Goal: Task Accomplishment & Management: Complete application form

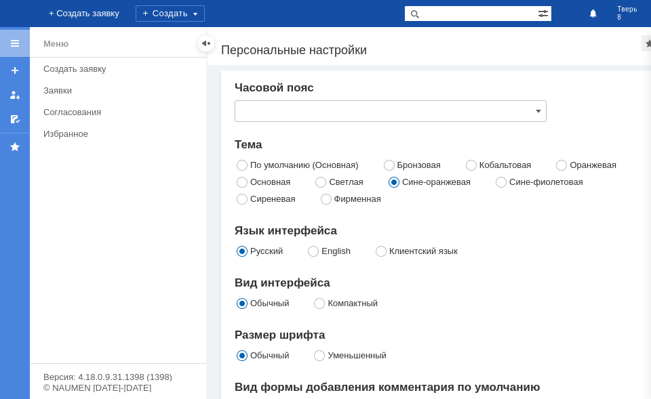
type input "[GEOGRAPHIC_DATA]"
click at [205, 16] on div "Создать" at bounding box center [170, 13] width 69 height 16
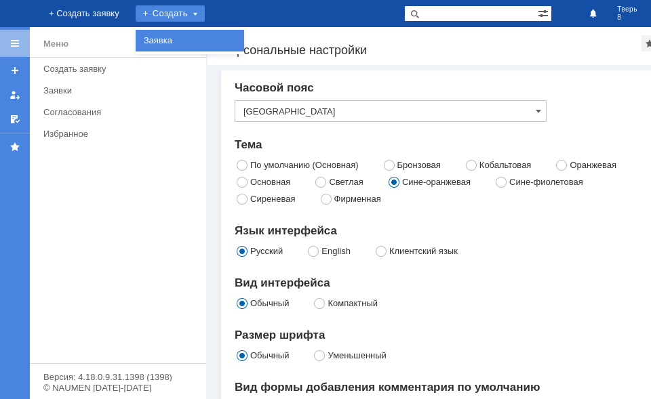
click at [241, 33] on link "Заявка" at bounding box center [189, 41] width 103 height 16
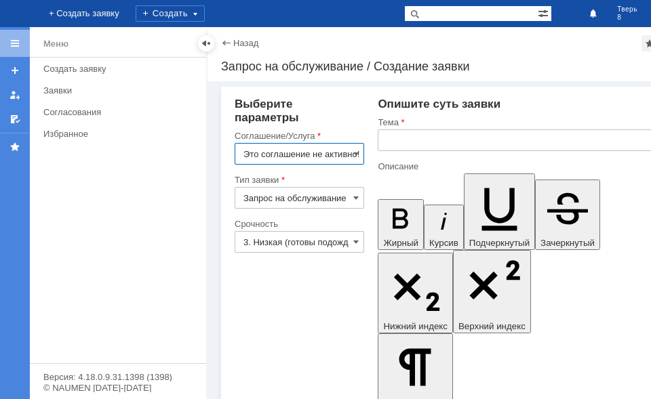
click at [306, 155] on input "Это соглашение не активно!" at bounding box center [298, 154] width 129 height 22
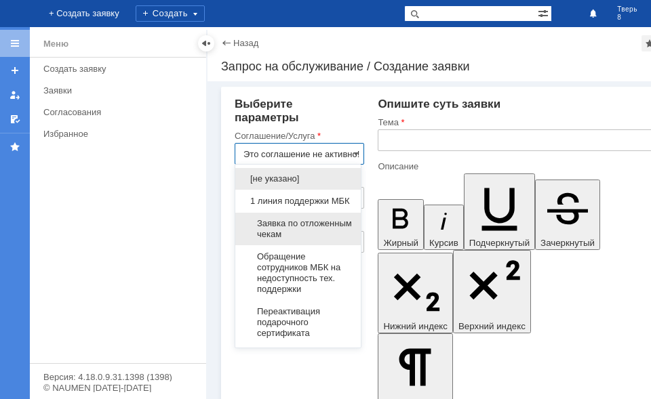
click at [299, 240] on span "Заявка по отложенным чекам" at bounding box center [297, 229] width 109 height 22
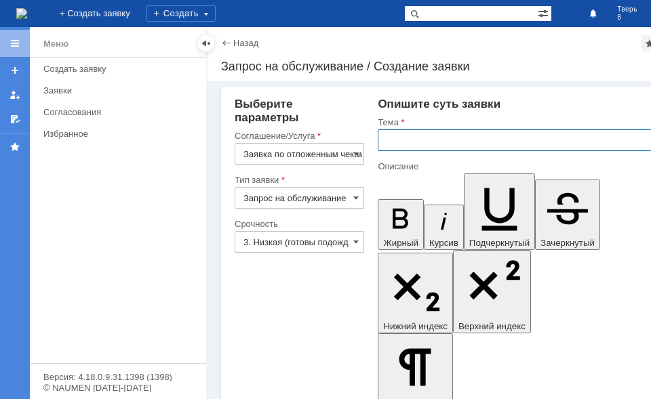
type input "Заявка по отложенным чекам"
click at [397, 142] on input "text" at bounding box center [521, 140] width 289 height 22
type input "оч"
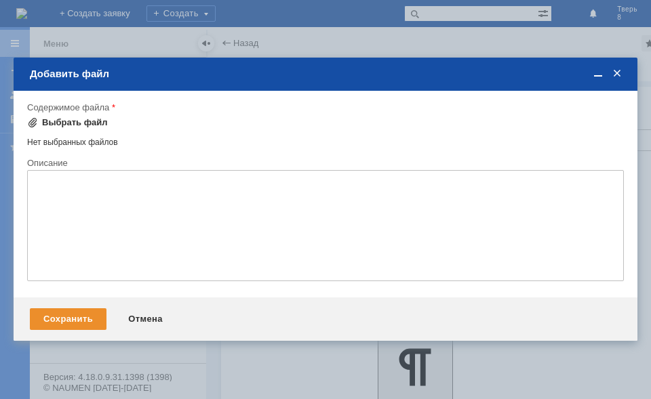
click at [84, 117] on div "Выбрать файл" at bounding box center [67, 123] width 81 height 16
click at [79, 121] on div "Выбрать файл" at bounding box center [75, 122] width 66 height 11
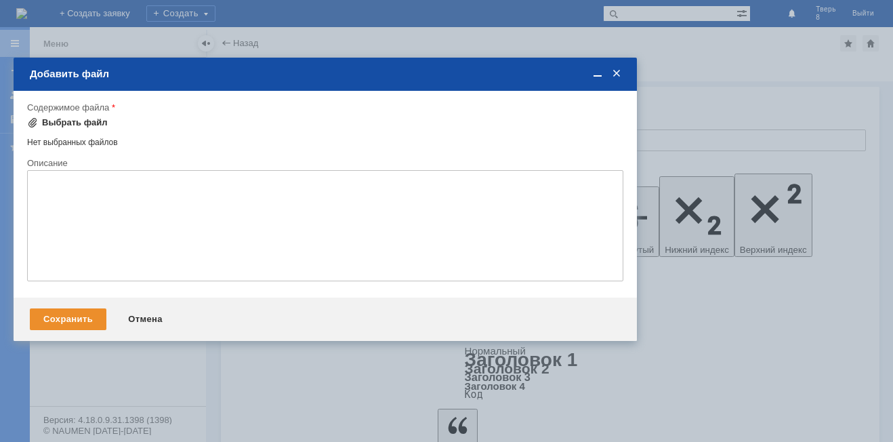
click at [75, 125] on div "Выбрать файл" at bounding box center [75, 122] width 66 height 11
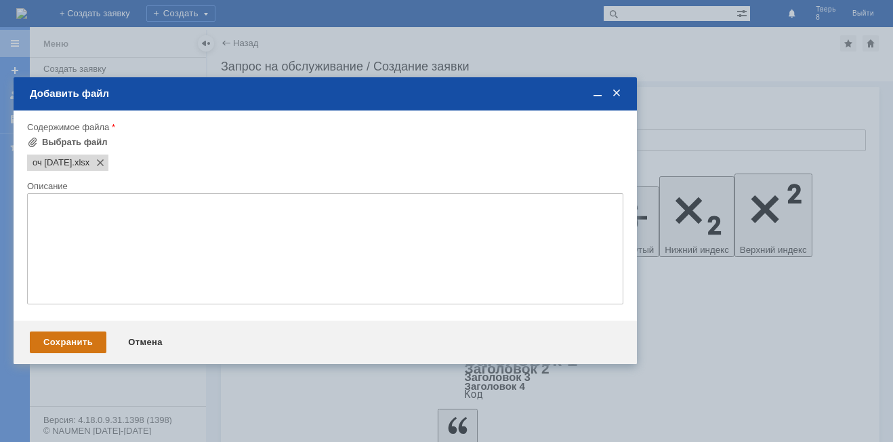
click at [52, 348] on div "Сохранить" at bounding box center [68, 342] width 77 height 22
